Goal: Check status: Check status

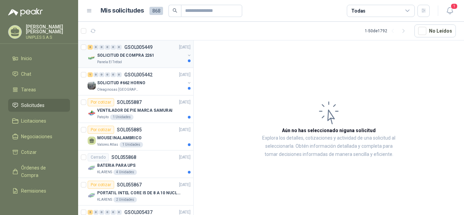
click at [136, 46] on p "GSOL005449" at bounding box center [138, 47] width 28 height 5
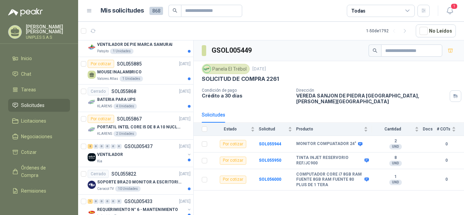
scroll to position [77, 0]
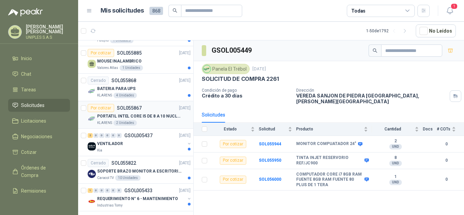
click at [126, 108] on p "SOL055867" at bounding box center [129, 108] width 25 height 5
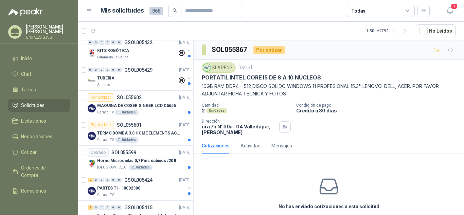
scroll to position [77, 0]
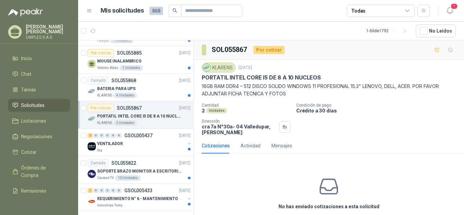
click at [407, 12] on icon at bounding box center [408, 11] width 6 height 6
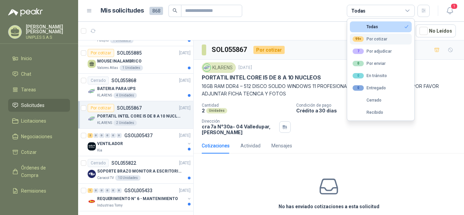
click at [377, 40] on div "99+ Por cotizar" at bounding box center [370, 38] width 35 height 5
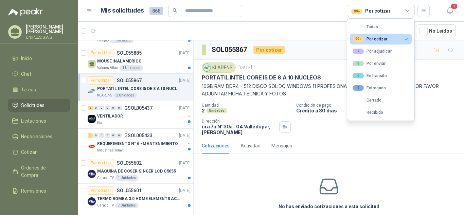
click at [427, 137] on div "KLARENS [DATE] PORTATIL INTEL CORE I5 DE 8 A 10 NUCLEOS 16GB RAM DDR4 – 512 DIS…" at bounding box center [329, 99] width 271 height 78
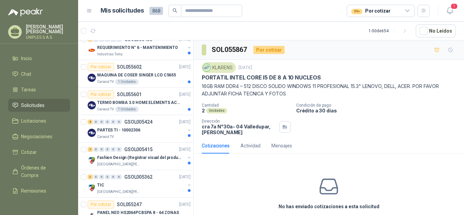
scroll to position [176, 0]
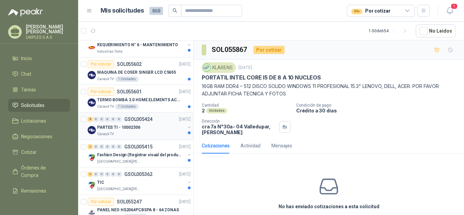
click at [137, 120] on p "GSOL005424" at bounding box center [138, 119] width 28 height 5
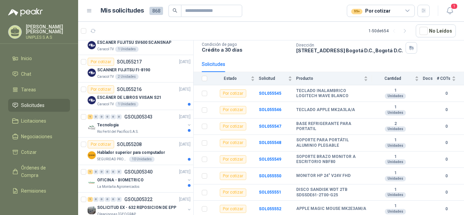
scroll to position [412, 0]
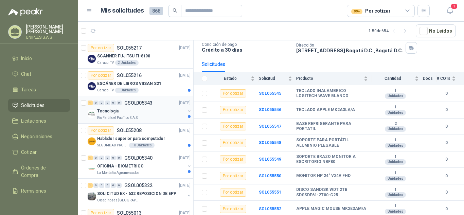
click at [147, 104] on p "GSOL005343" at bounding box center [138, 103] width 28 height 5
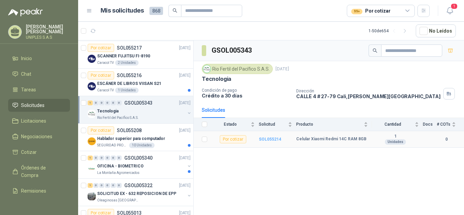
click at [269, 140] on b "SOL055214" at bounding box center [270, 139] width 22 height 5
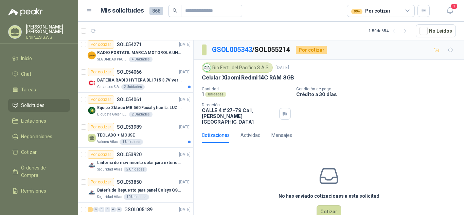
scroll to position [887, 0]
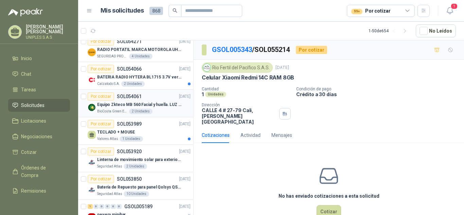
click at [130, 97] on p "SOL054061" at bounding box center [129, 96] width 25 height 5
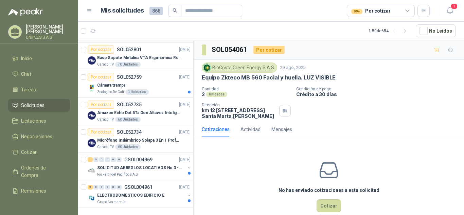
scroll to position [1242, 0]
click at [130, 185] on p "GSOL004961" at bounding box center [138, 187] width 28 height 5
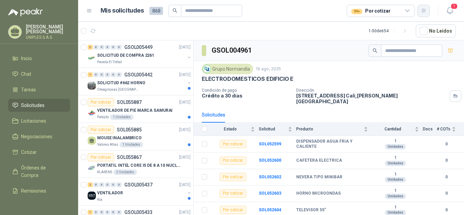
click at [423, 10] on icon "button" at bounding box center [424, 11] width 6 height 6
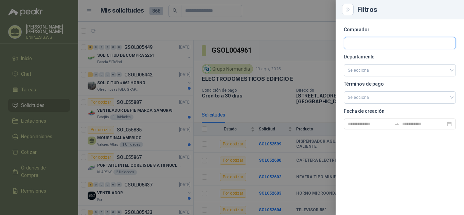
click at [374, 44] on input "text" at bounding box center [400, 43] width 112 height 12
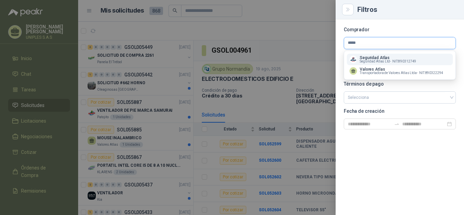
type input "*****"
click at [397, 56] on p "Seguridad Atlas" at bounding box center [388, 58] width 56 height 4
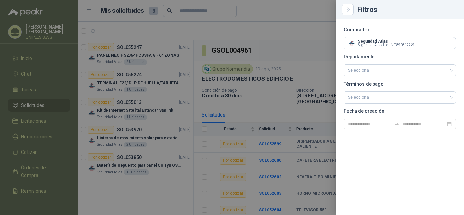
click at [284, 7] on div at bounding box center [232, 107] width 464 height 215
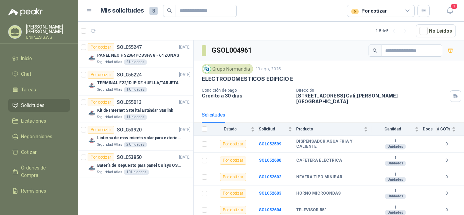
click at [411, 8] on div "5 Por cotizar" at bounding box center [381, 11] width 68 height 12
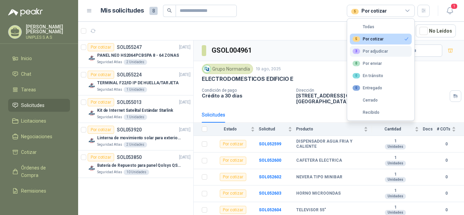
click at [371, 52] on div "3 Por adjudicar" at bounding box center [370, 51] width 35 height 5
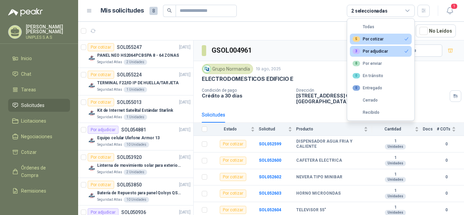
click at [323, 28] on article "1 - 8 de 8 No Leídos" at bounding box center [271, 31] width 386 height 18
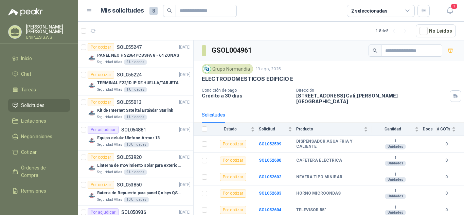
click at [380, 10] on div "2 seleccionadas" at bounding box center [370, 10] width 36 height 7
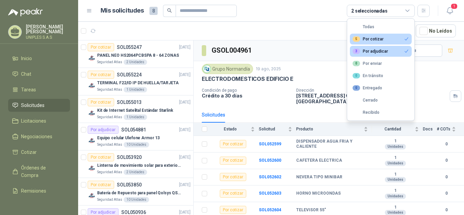
click at [370, 38] on div "5 Por cotizar" at bounding box center [368, 38] width 31 height 5
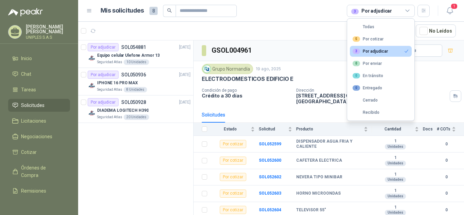
click at [410, 9] on icon at bounding box center [408, 11] width 6 height 6
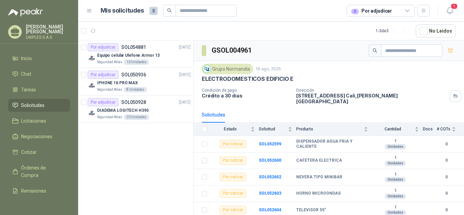
click at [411, 10] on div "3 Por adjudicar" at bounding box center [381, 11] width 68 height 12
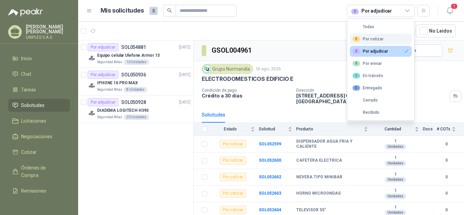
click at [377, 39] on div "5 Por cotizar" at bounding box center [368, 38] width 31 height 5
click at [423, 9] on icon "button" at bounding box center [424, 11] width 6 height 6
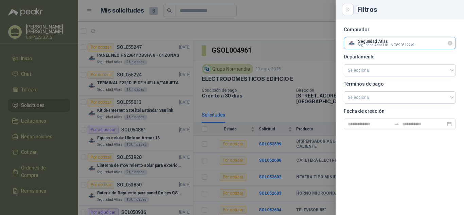
click at [385, 40] on input "text" at bounding box center [400, 43] width 112 height 12
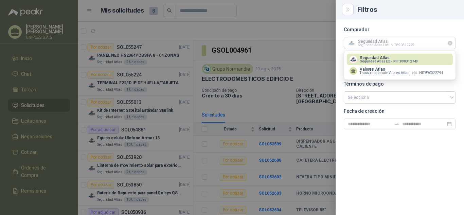
click at [450, 45] on icon "Limpiar" at bounding box center [451, 43] width 6 height 6
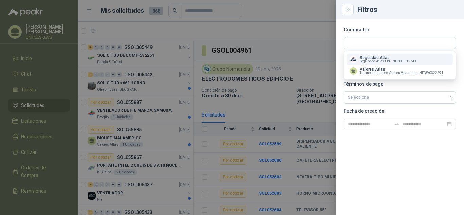
click at [430, 5] on div "Filtros" at bounding box center [400, 9] width 112 height 8
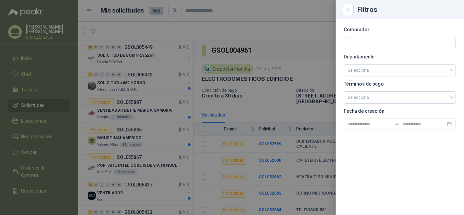
click at [399, 176] on div "Comprador Departamento Selecciona Términos de pago Selecciona Fecha de creación" at bounding box center [400, 117] width 129 height 196
click at [291, 8] on div at bounding box center [232, 107] width 464 height 215
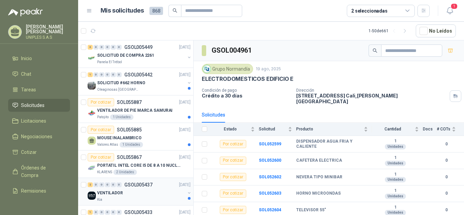
click at [91, 194] on img at bounding box center [92, 196] width 8 height 8
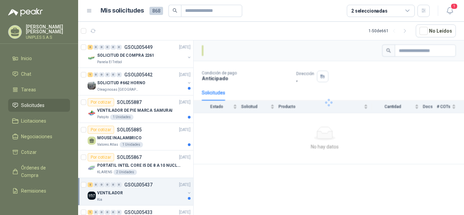
click at [105, 193] on p "VENTILADOR" at bounding box center [110, 193] width 26 height 6
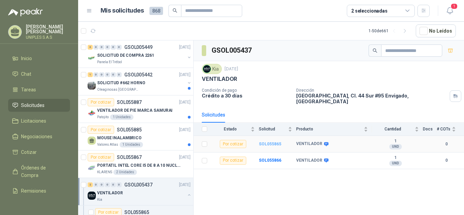
click at [267, 142] on b "SOL055865" at bounding box center [270, 144] width 22 height 5
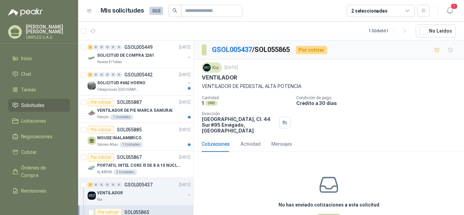
click at [418, 98] on p "Condición de pago" at bounding box center [379, 98] width 165 height 5
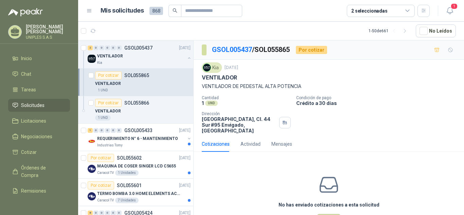
scroll to position [140, 0]
